Goal: Information Seeking & Learning: Learn about a topic

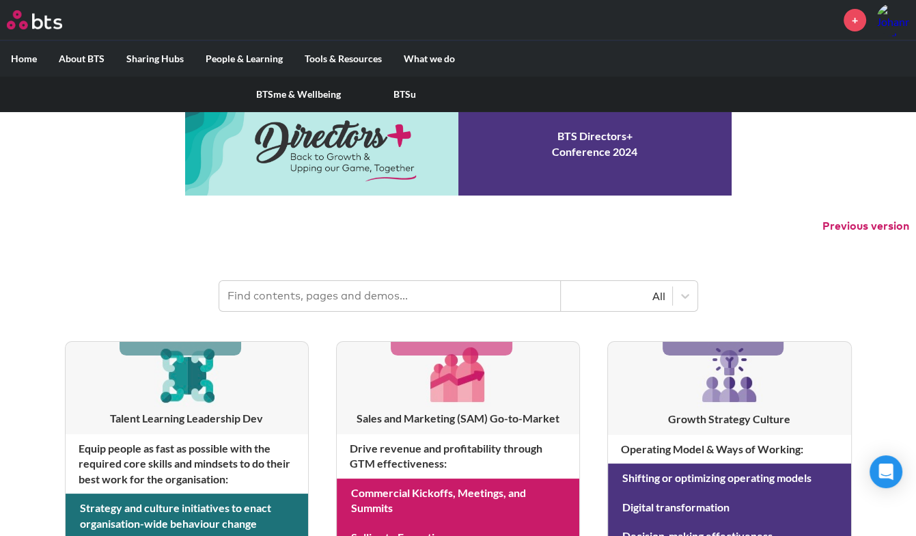
click at [256, 56] on label "People & Learning" at bounding box center [244, 59] width 99 height 36
click at [0, 0] on input "People & Learning" at bounding box center [0, 0] width 0 height 0
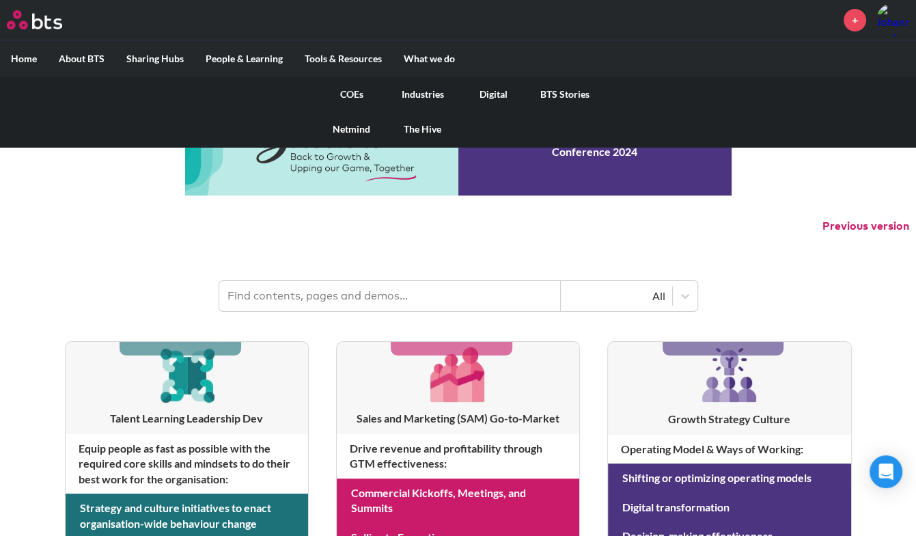
click at [351, 92] on link "COEs" at bounding box center [351, 95] width 71 height 36
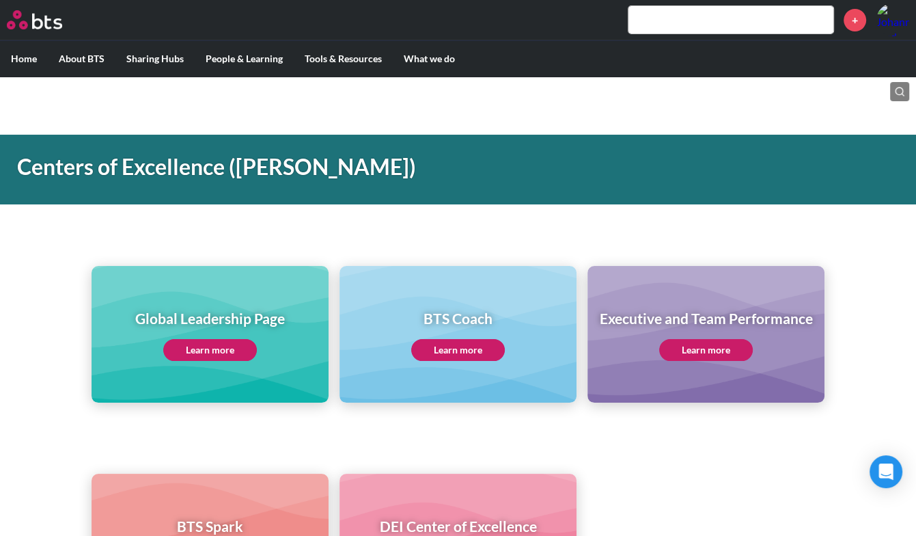
click at [230, 350] on link "Learn more" at bounding box center [210, 350] width 94 height 22
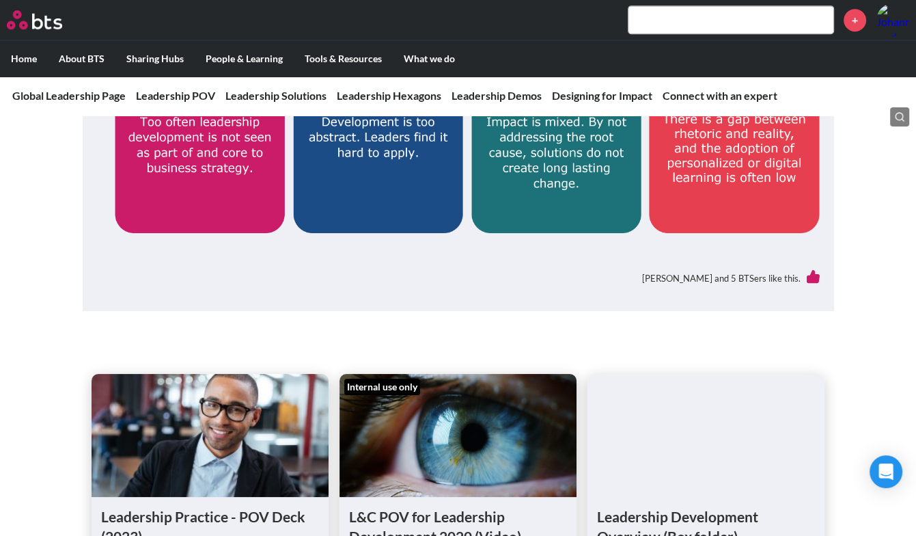
scroll to position [957, 0]
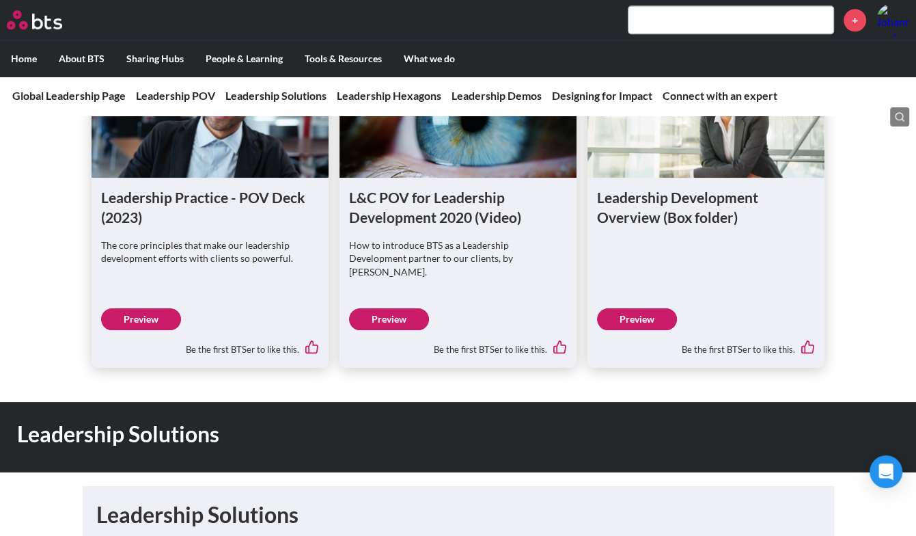
click at [722, 402] on div "Leadership Solutions" at bounding box center [458, 437] width 916 height 70
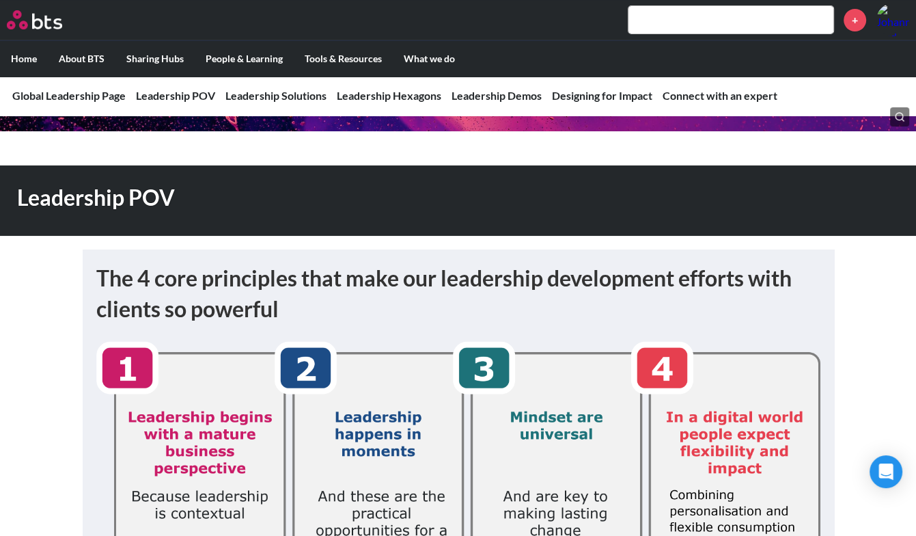
scroll to position [0, 0]
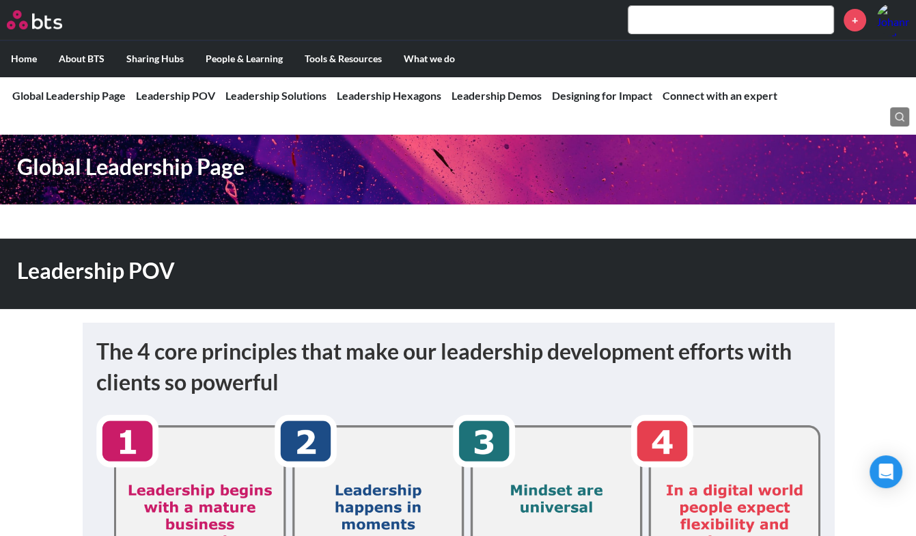
click at [383, 103] on nav "Global Leadership Page Leadership POV Leadership POV The 4 core principles that…" at bounding box center [458, 96] width 916 height 40
click at [383, 99] on link "Leadership Hexagons" at bounding box center [389, 95] width 105 height 13
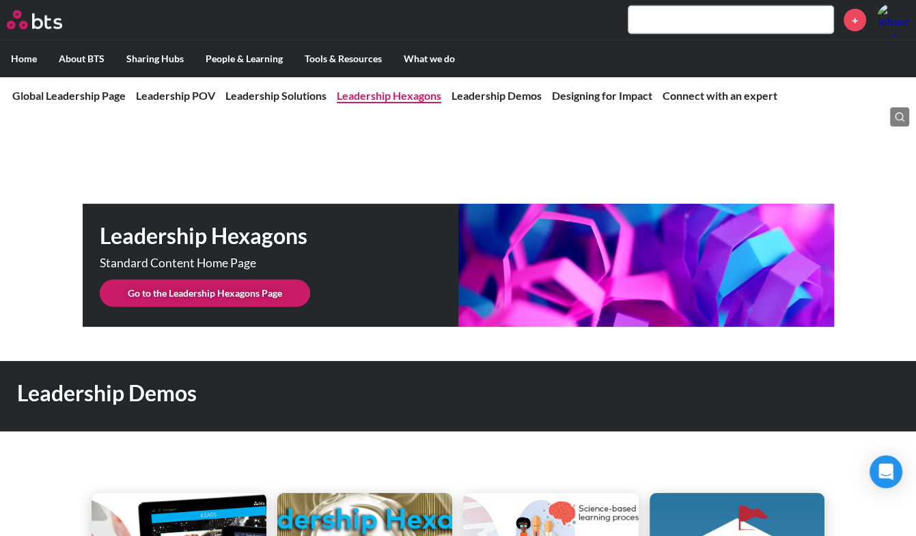
scroll to position [3423, 0]
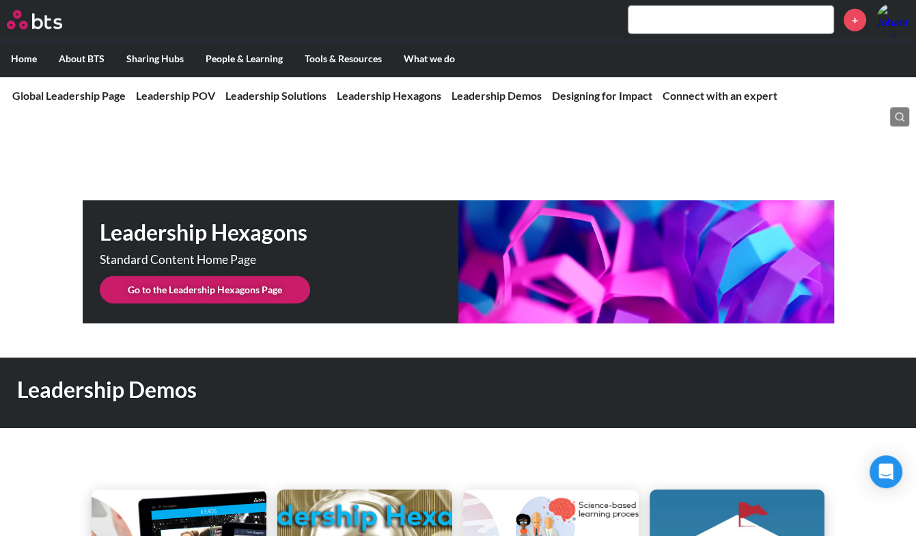
click at [264, 276] on link "Go to the Leadership Hexagons Page" at bounding box center [205, 289] width 210 height 27
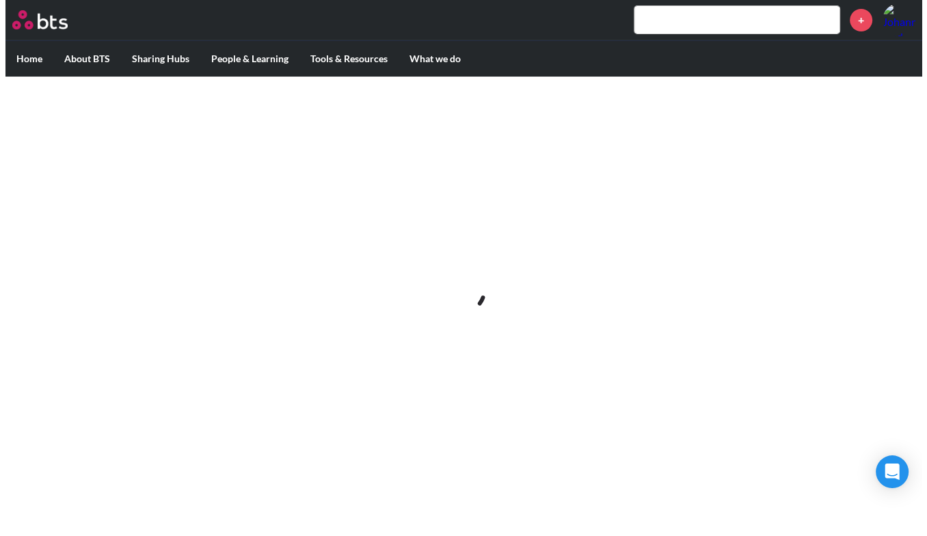
scroll to position [0, 0]
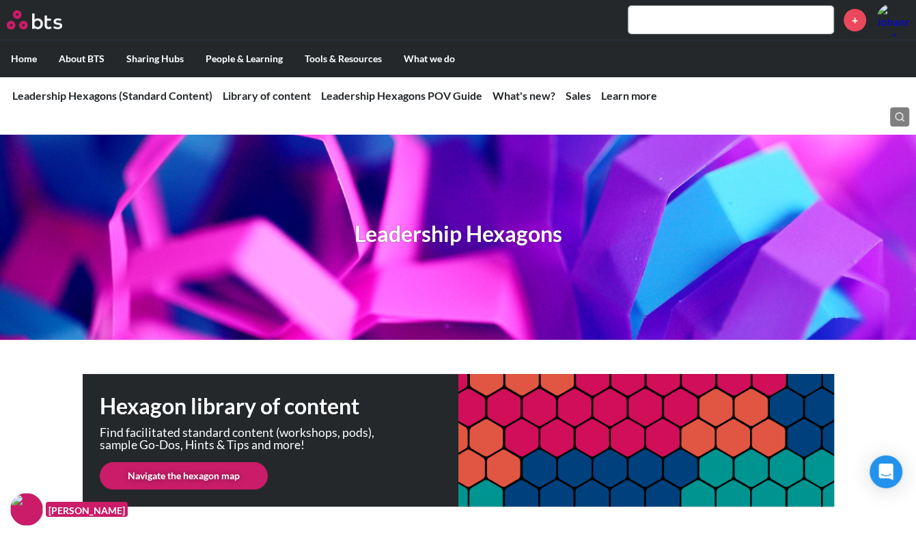
scroll to position [318, 0]
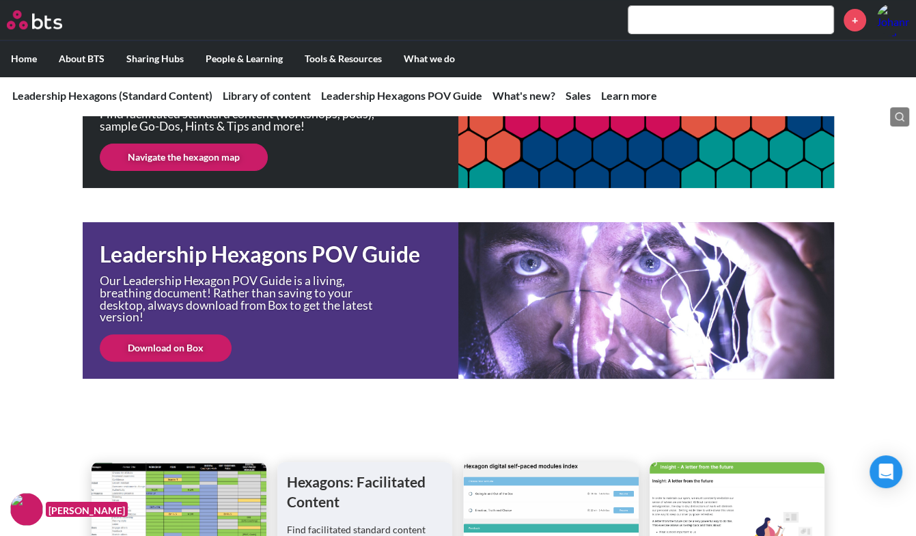
click at [202, 349] on link "Download on Box" at bounding box center [166, 347] width 132 height 27
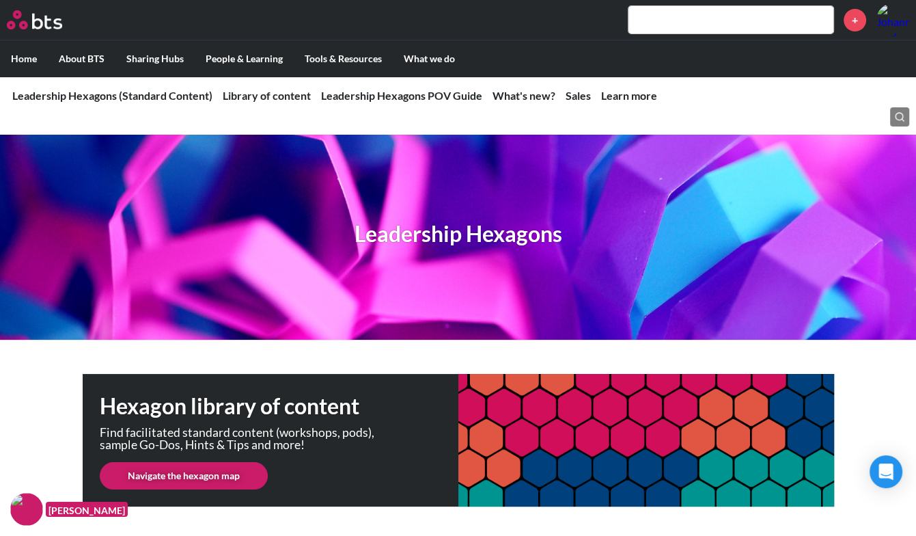
click at [223, 482] on link "Navigate the hexagon map" at bounding box center [184, 475] width 168 height 27
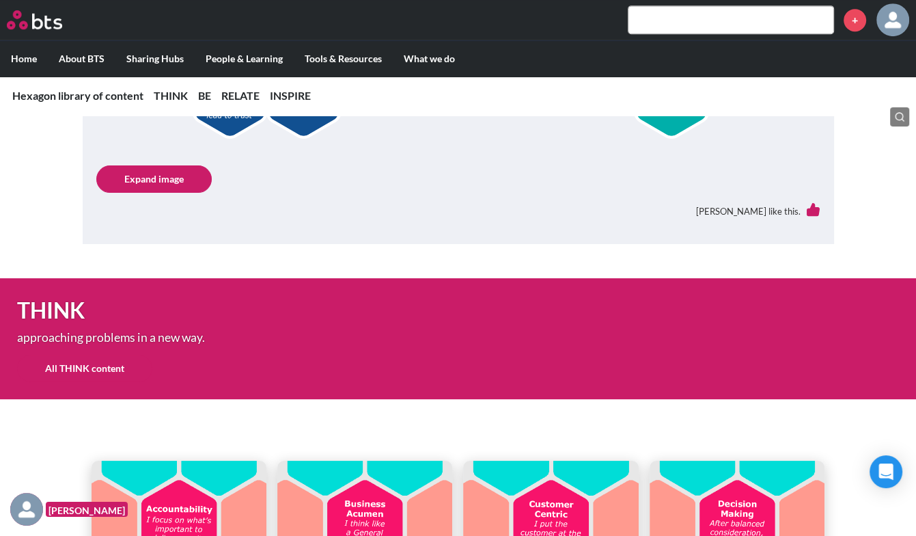
scroll to position [957, 0]
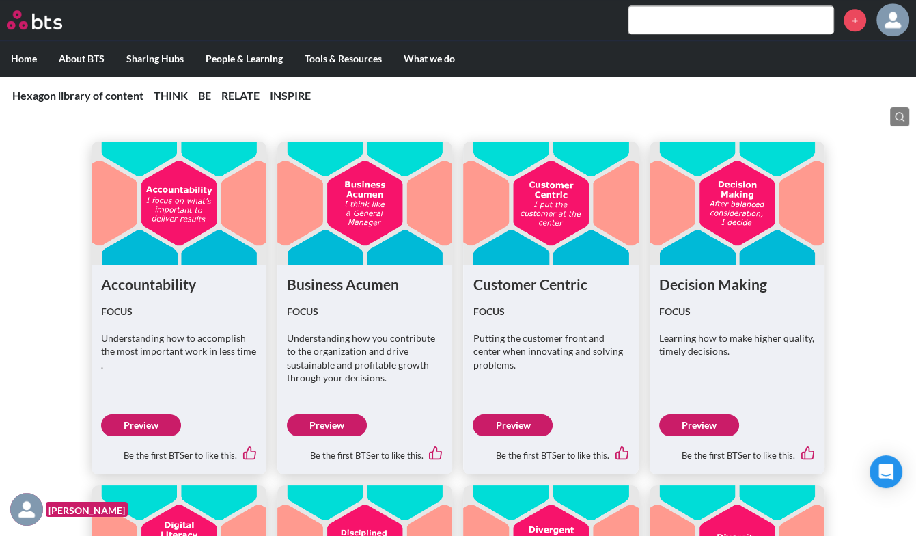
click at [139, 428] on link "Preview" at bounding box center [141, 425] width 80 height 22
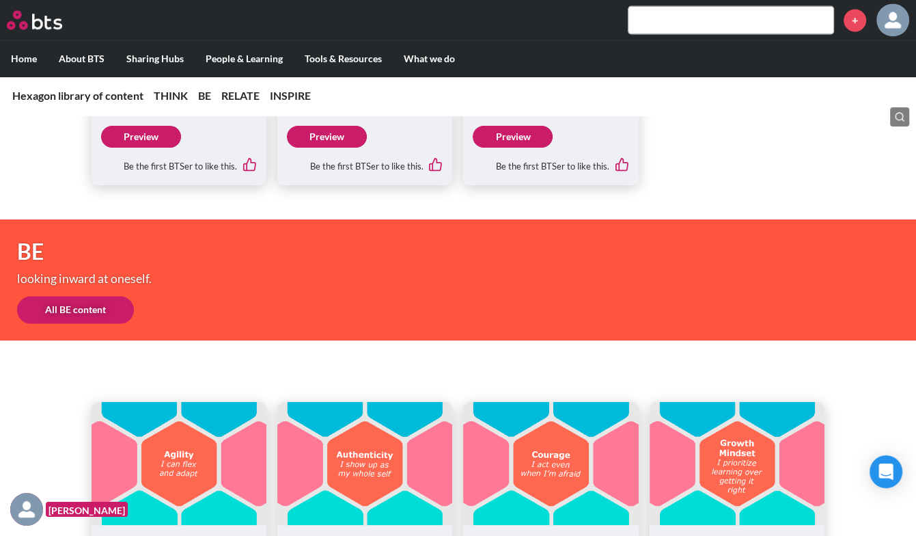
scroll to position [2232, 0]
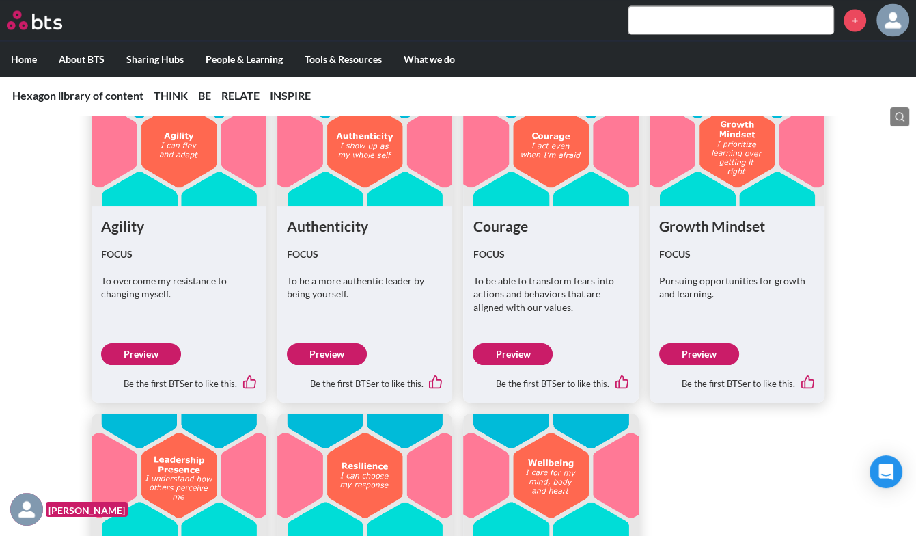
click at [334, 354] on link "Preview" at bounding box center [327, 354] width 80 height 22
click at [544, 348] on link "Preview" at bounding box center [513, 354] width 80 height 22
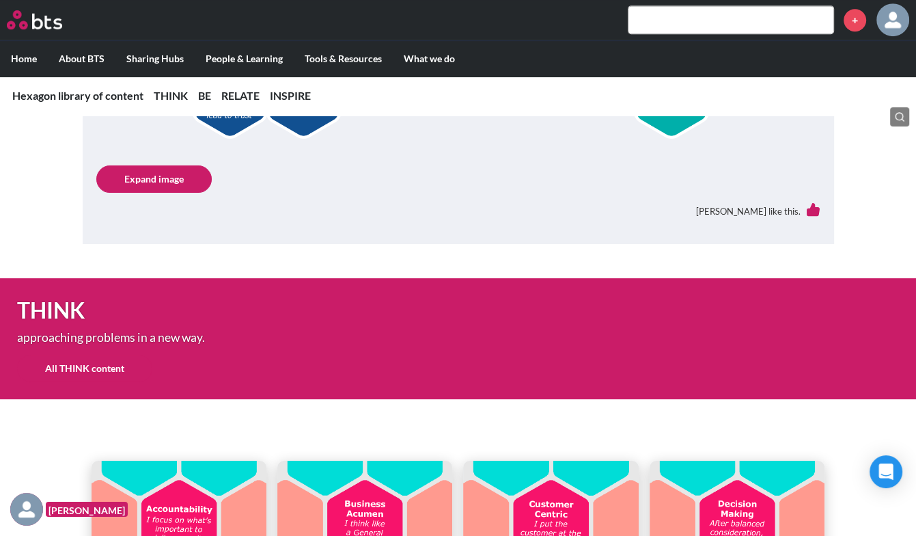
scroll to position [0, 0]
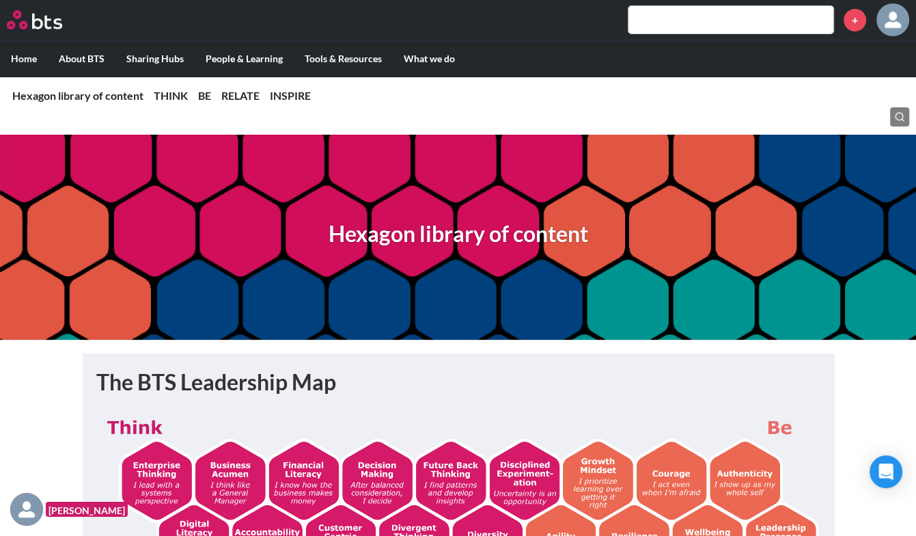
click at [684, 13] on input "text" at bounding box center [731, 19] width 205 height 27
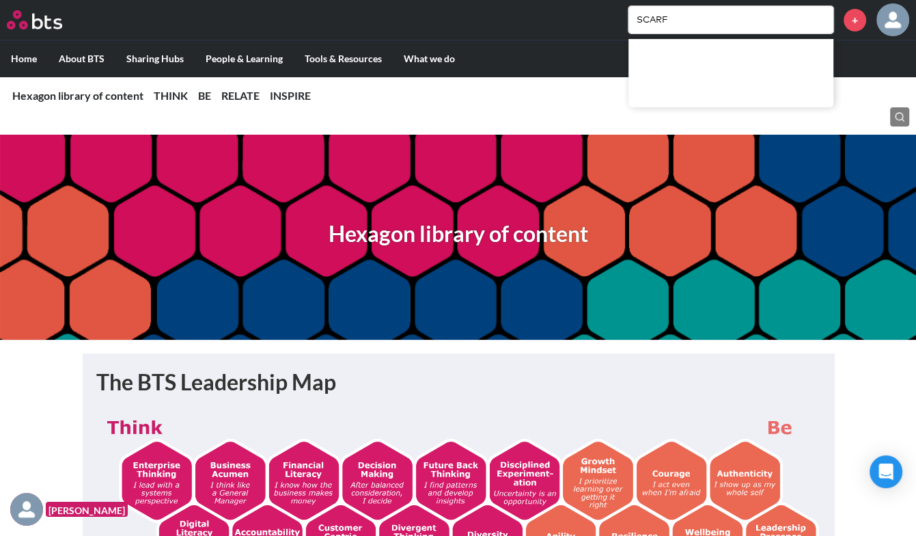
type input "SCARF"
click at [854, 69] on ul "Home About BTS Who we are How we work: Policies, Toolkits and Guidance Internal…" at bounding box center [458, 58] width 916 height 36
drag, startPoint x: 642, startPoint y: 12, endPoint x: 651, endPoint y: 18, distance: 10.3
click at [643, 12] on input "SCARF" at bounding box center [731, 19] width 205 height 27
click at [688, 21] on input "SCARF" at bounding box center [731, 19] width 205 height 27
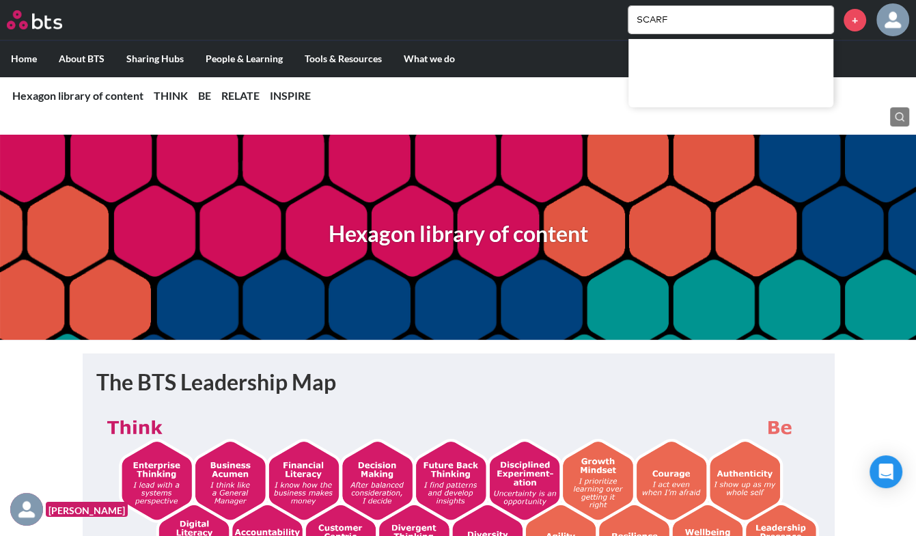
click at [599, 243] on div "Hexagon library of content" at bounding box center [458, 237] width 916 height 205
